Goal: Navigation & Orientation: Understand site structure

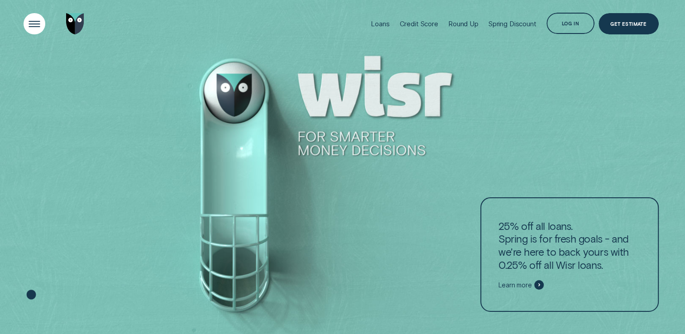
click at [29, 21] on div "Open Menu" at bounding box center [34, 24] width 31 height 31
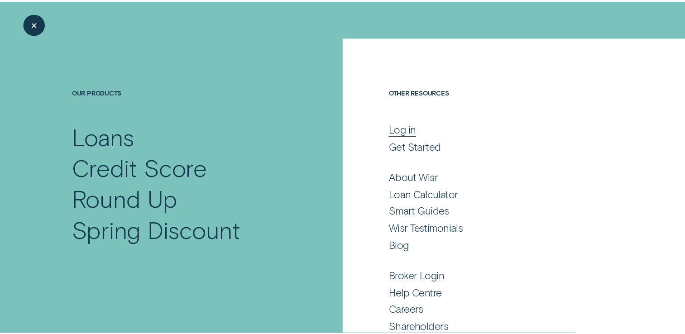
scroll to position [42, 0]
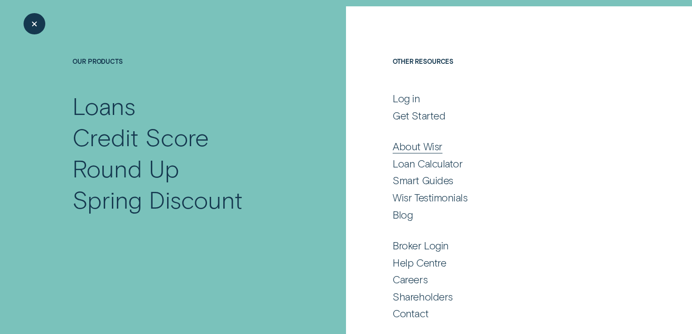
click at [412, 146] on div "About Wisr" at bounding box center [416, 146] width 49 height 13
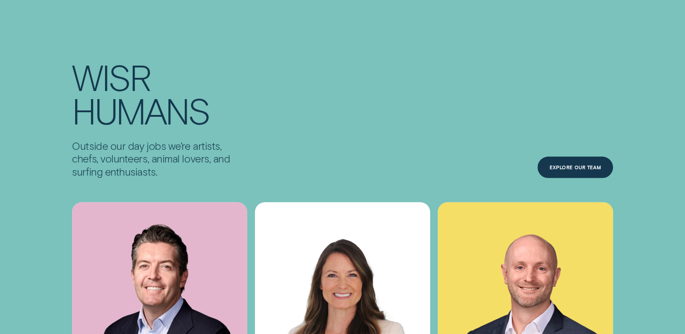
scroll to position [2658, 0]
click at [621, 149] on div "Outside our day jobs we’re artists, chefs, volunteers, animal lovers, and surfi…" at bounding box center [343, 158] width 640 height 39
click at [588, 166] on div "Explore Our Team" at bounding box center [575, 168] width 52 height 4
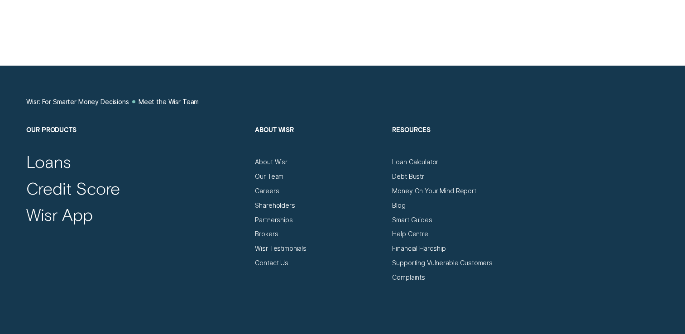
scroll to position [1071, 0]
